Goal: Book appointment/travel/reservation

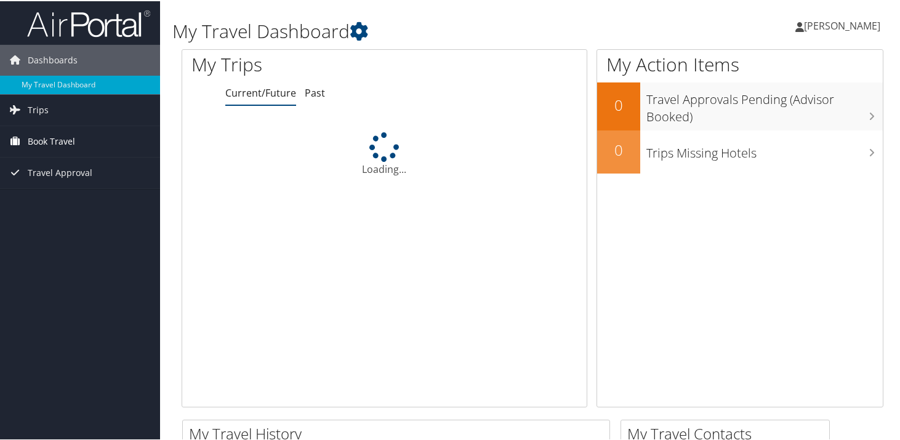
click at [49, 139] on span "Book Travel" at bounding box center [51, 140] width 47 height 31
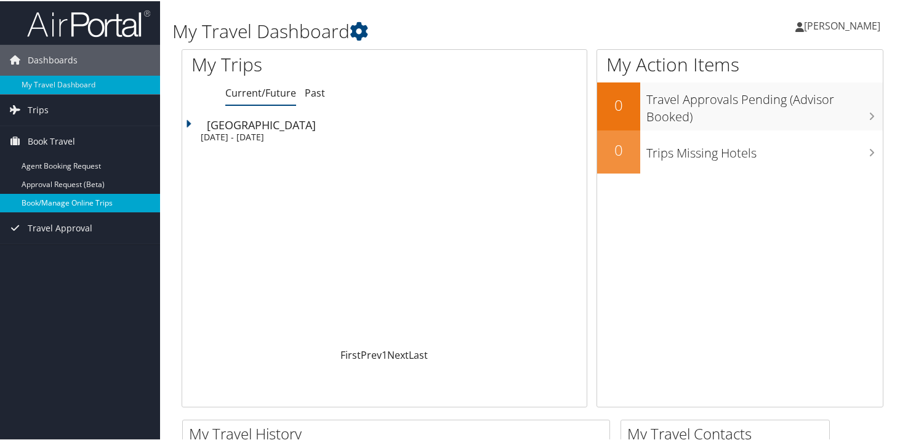
click at [50, 207] on link "Book/Manage Online Trips" at bounding box center [80, 202] width 160 height 18
